Goal: Information Seeking & Learning: Learn about a topic

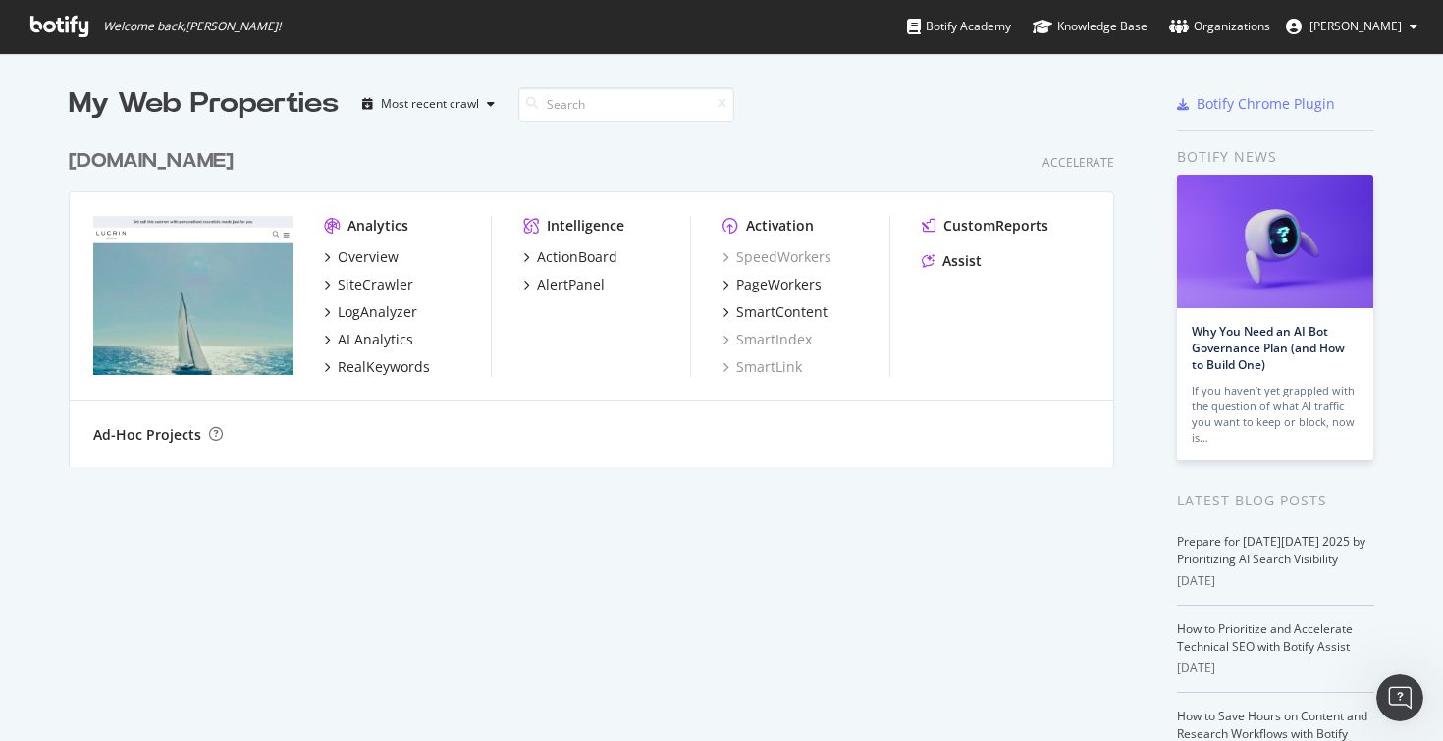
scroll to position [741, 1443]
click at [558, 256] on div "ActionBoard" at bounding box center [577, 257] width 81 height 20
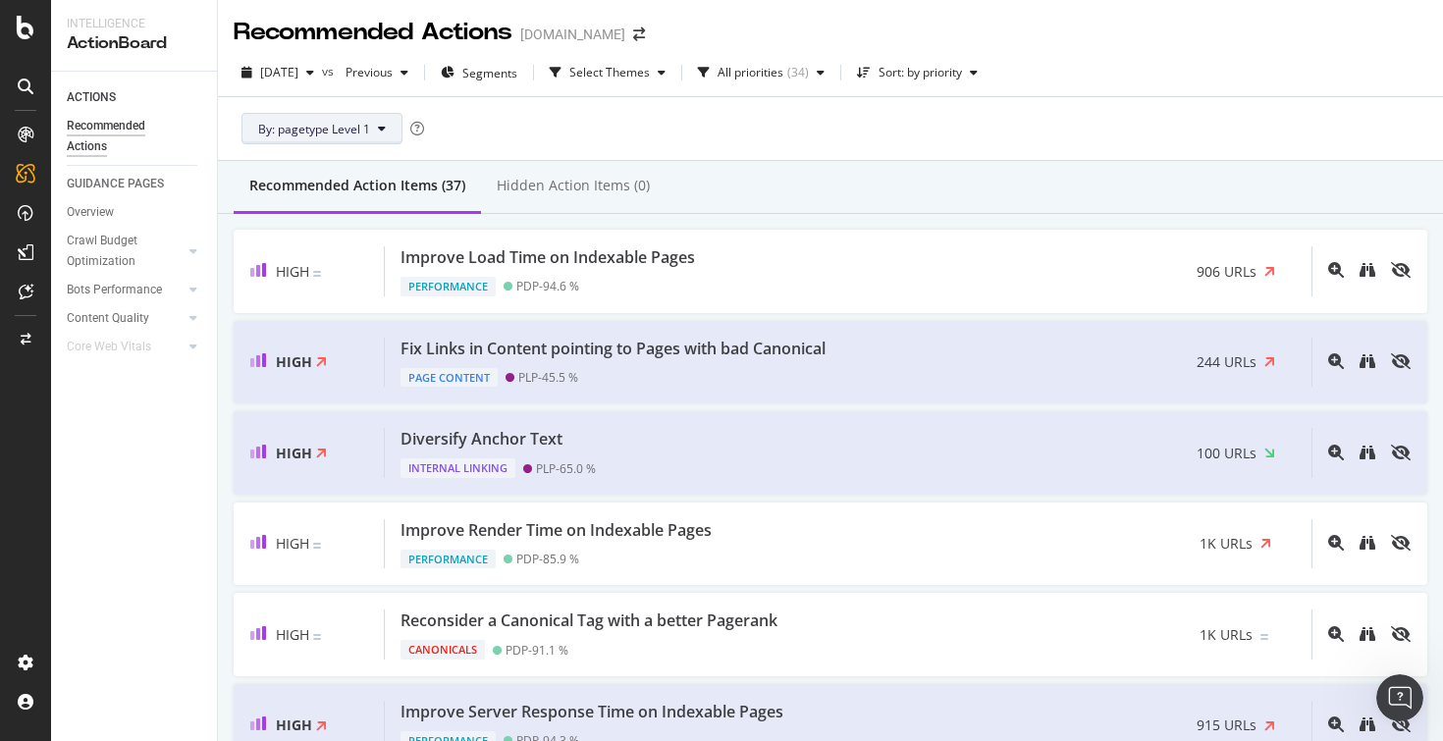
click at [380, 130] on icon at bounding box center [382, 129] width 8 height 12
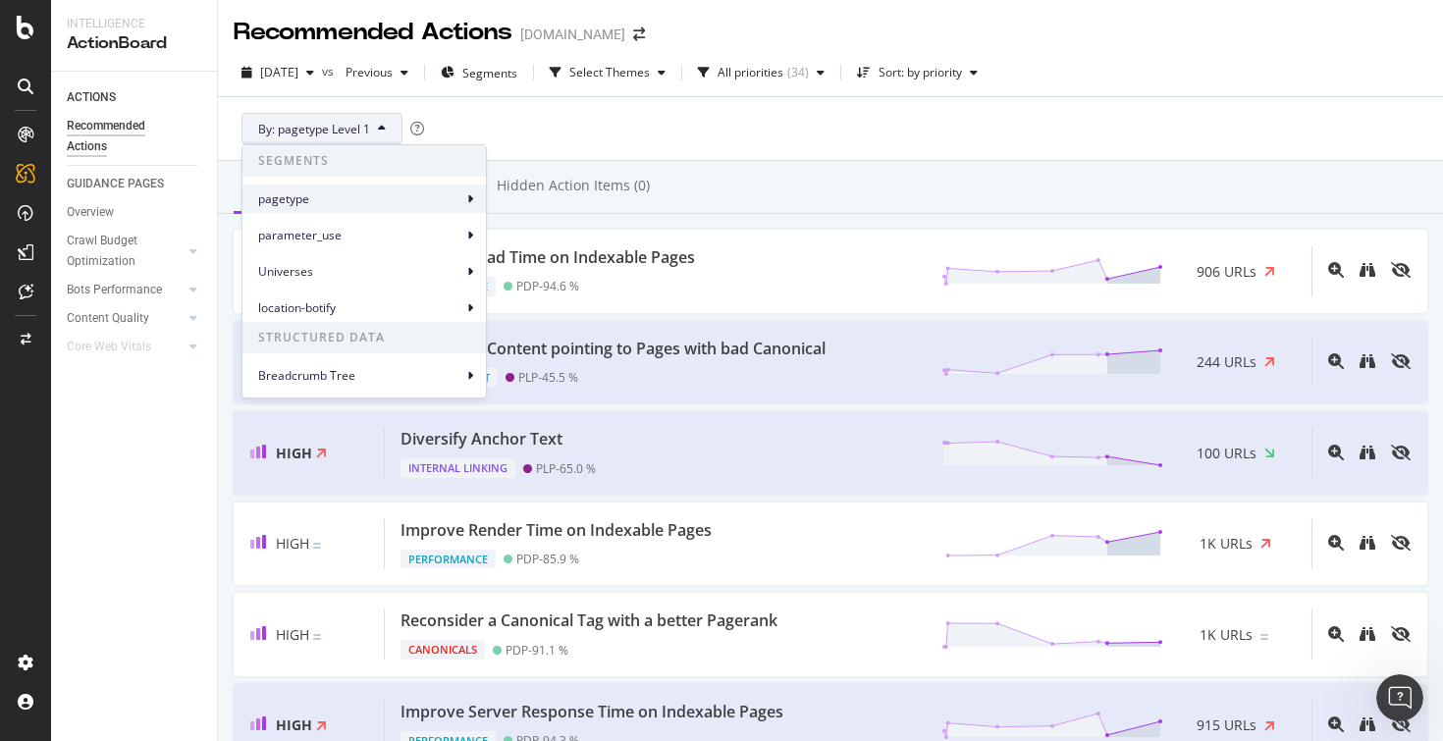
click at [457, 195] on span "pagetype" at bounding box center [360, 199] width 204 height 18
click at [762, 175] on div "Recommended Action Items (37) Hidden Action Items (0)" at bounding box center [830, 187] width 1225 height 53
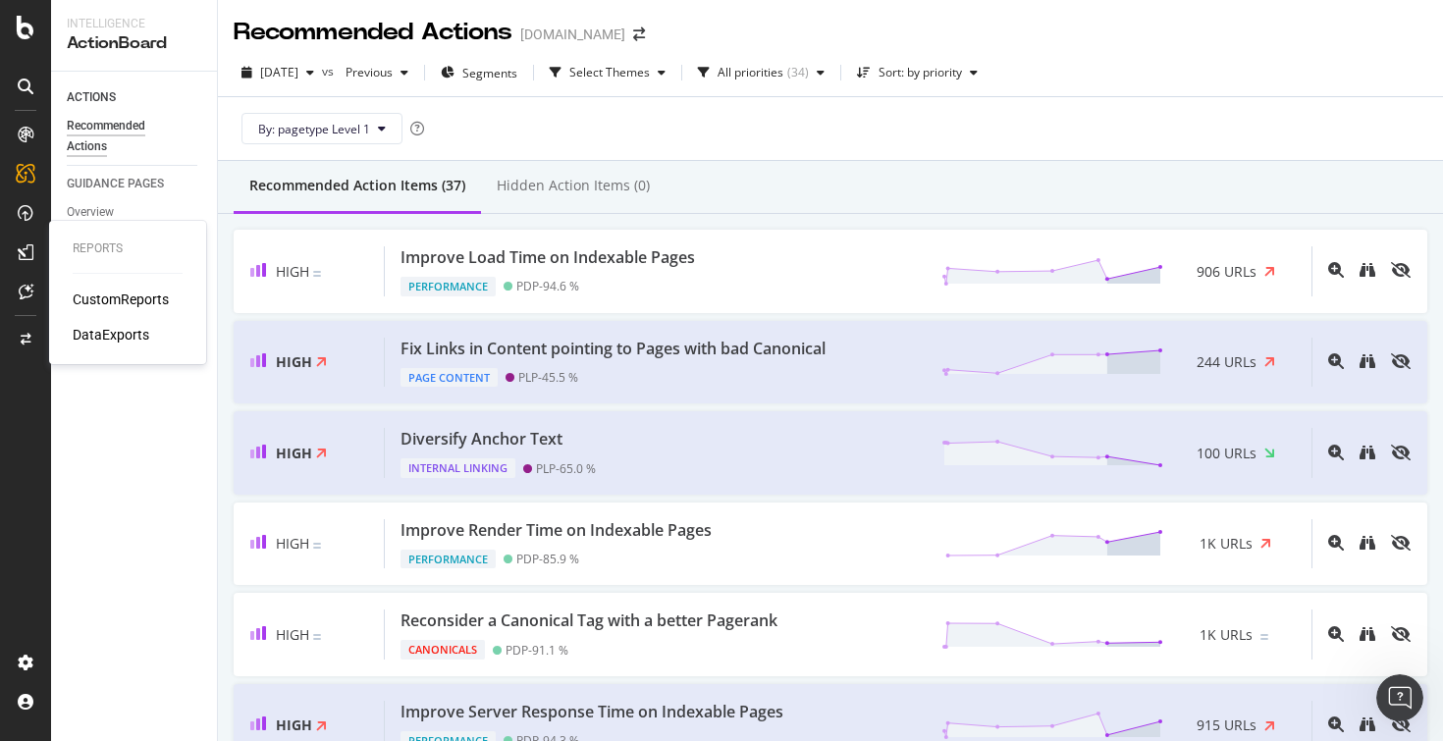
click at [120, 302] on div "CustomReports" at bounding box center [121, 300] width 96 height 20
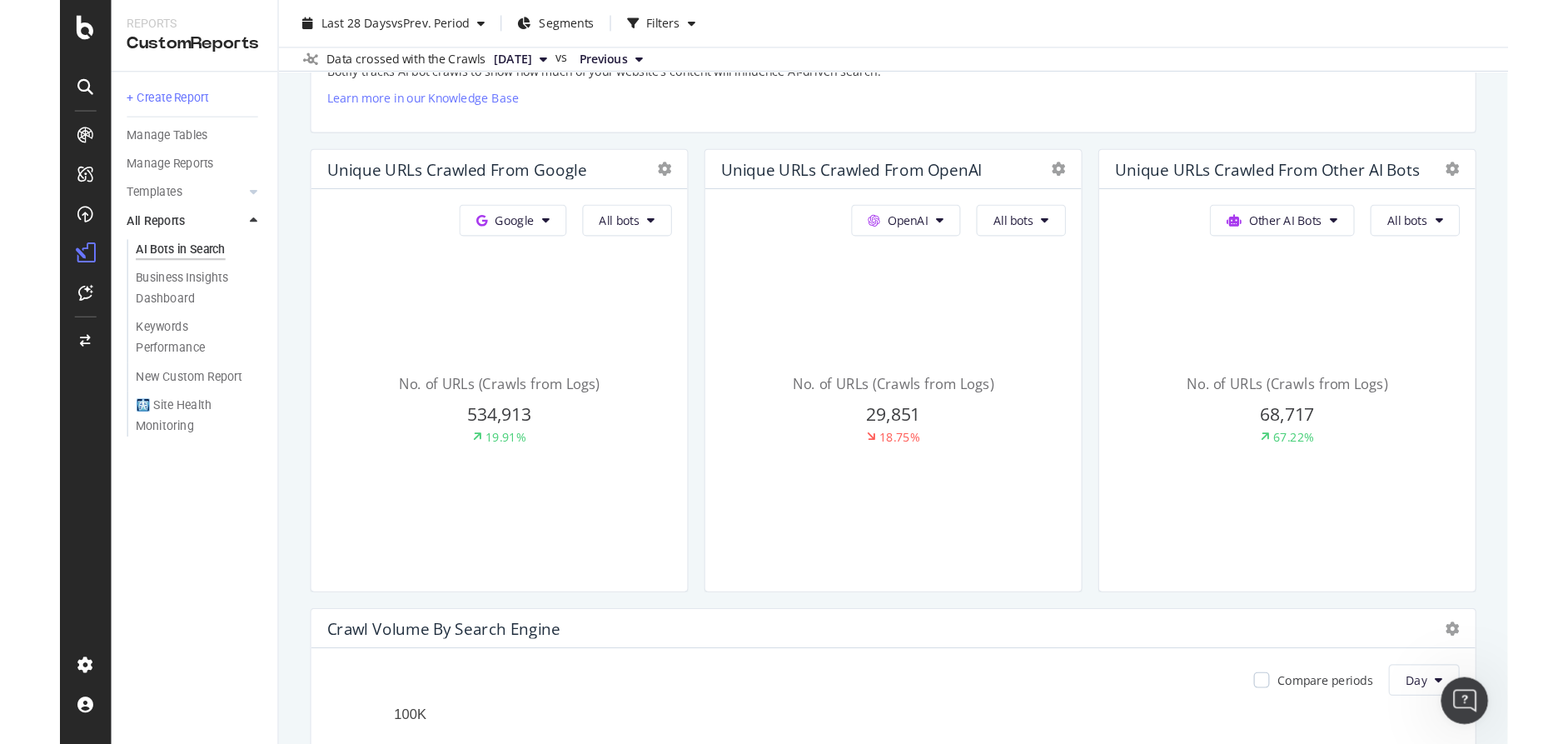
scroll to position [398, 0]
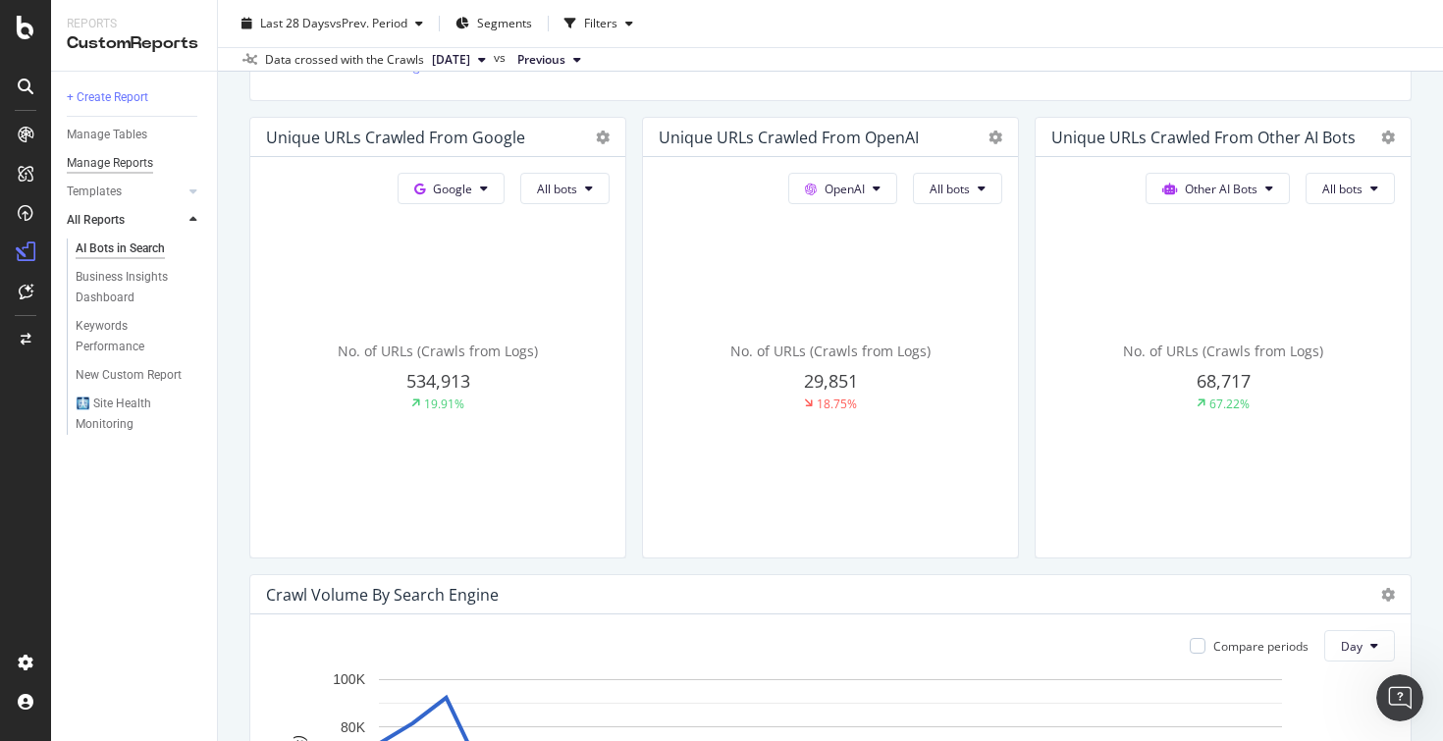
click at [128, 161] on div "Manage Reports" at bounding box center [110, 163] width 86 height 21
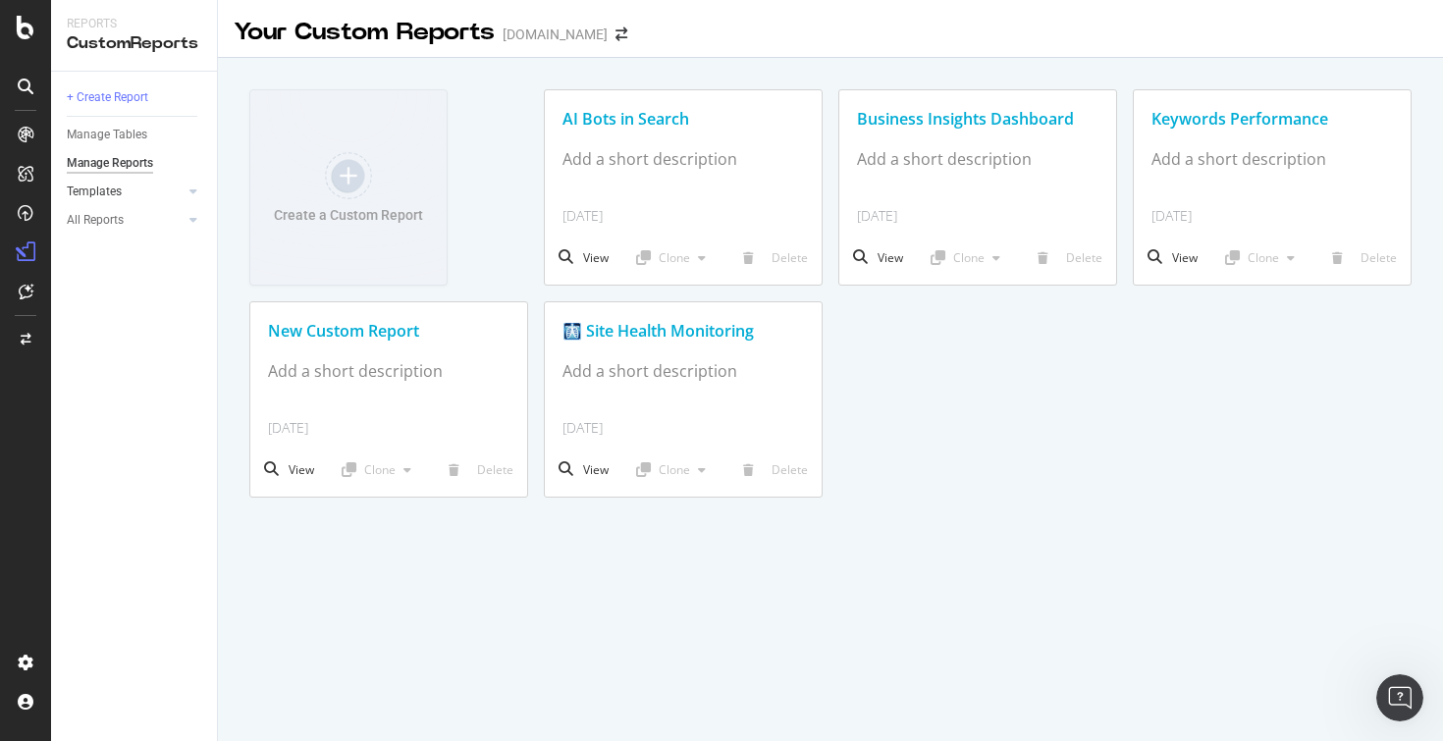
click at [179, 189] on div at bounding box center [174, 192] width 20 height 20
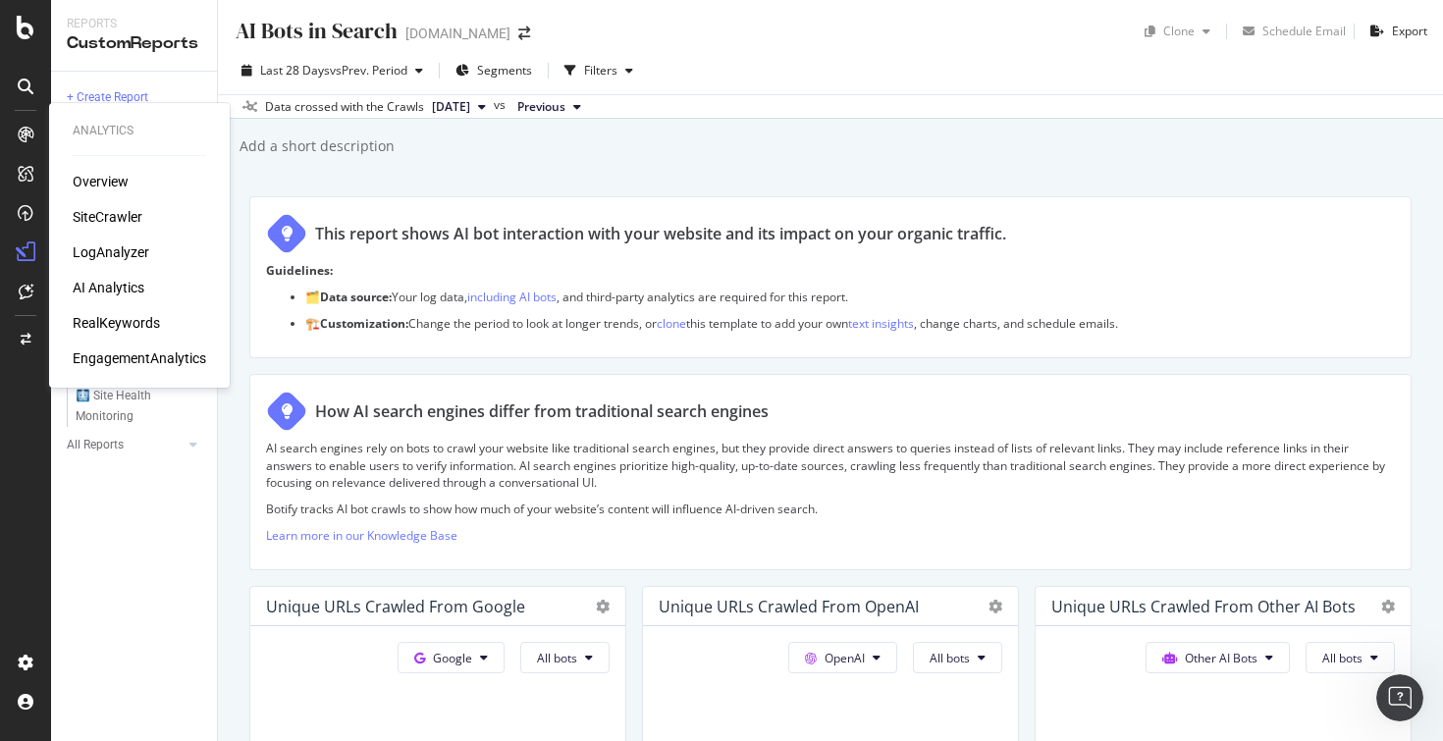
click at [101, 184] on div "Overview" at bounding box center [101, 182] width 56 height 20
